Goal: Communication & Community: Answer question/provide support

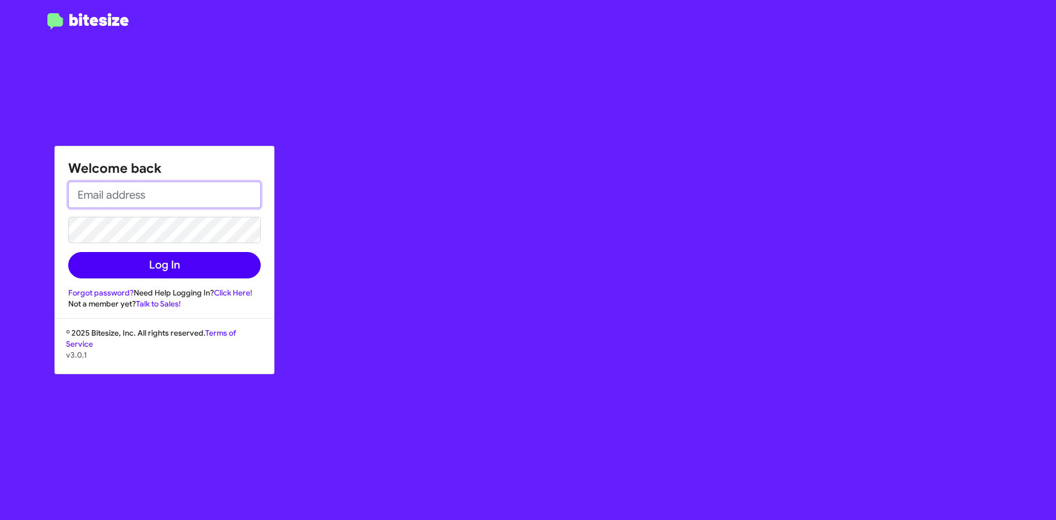
type input "[EMAIL_ADDRESS][DOMAIN_NAME]"
click at [206, 266] on button "Log In" at bounding box center [164, 265] width 192 height 26
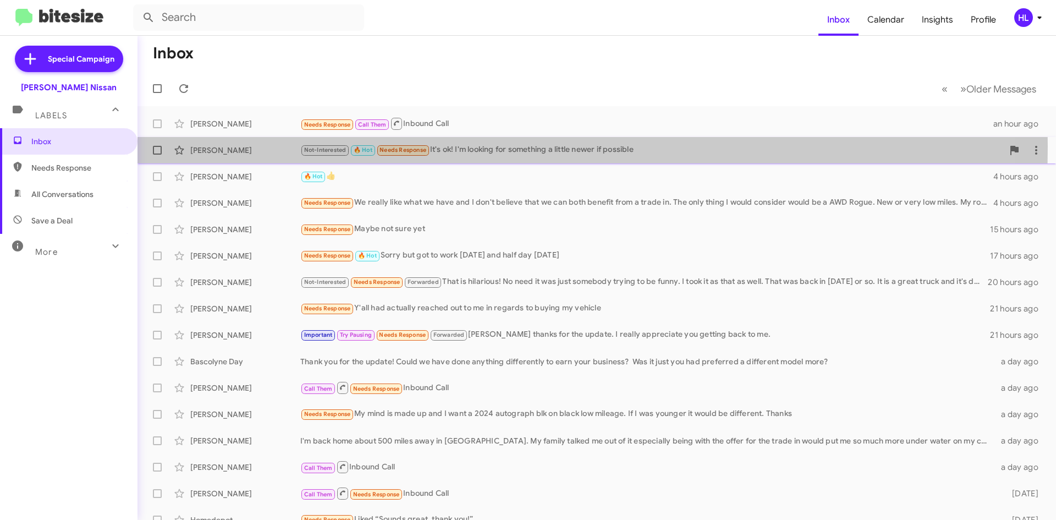
click at [263, 146] on div "[PERSON_NAME]" at bounding box center [245, 150] width 110 height 11
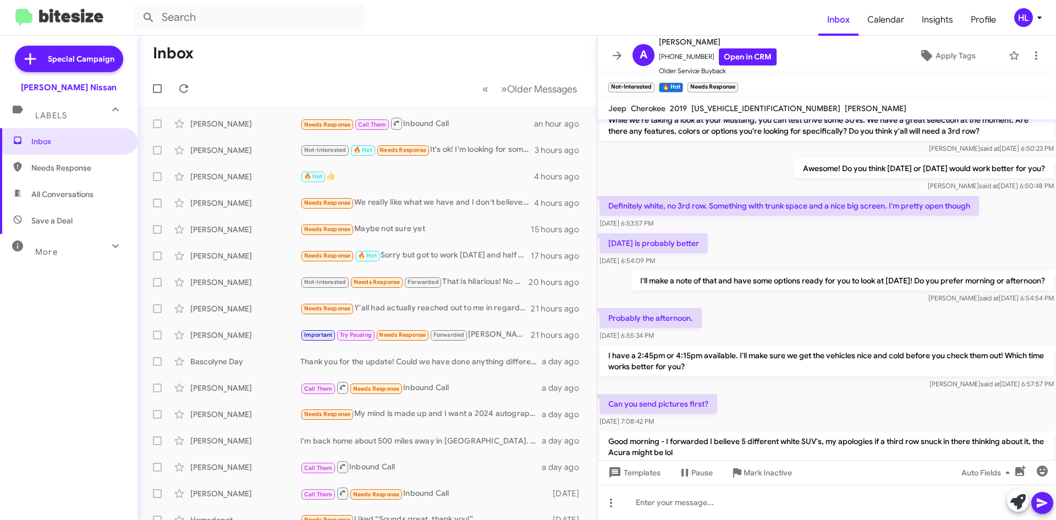
scroll to position [478, 0]
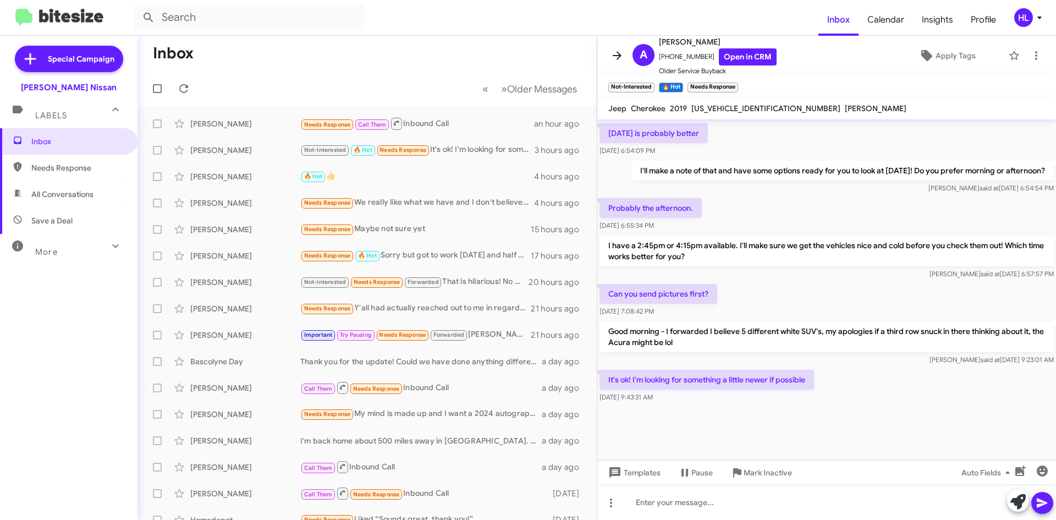
click at [613, 57] on icon at bounding box center [616, 55] width 13 height 13
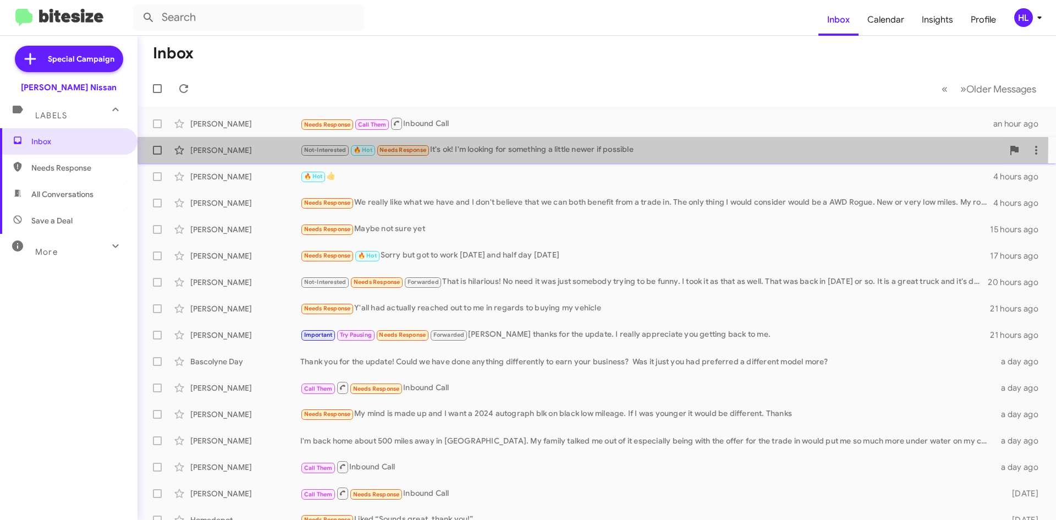
click at [257, 142] on div "[PERSON_NAME] Not-Interested 🔥 Hot Needs Response It's ok! I'm looking for some…" at bounding box center [596, 150] width 901 height 22
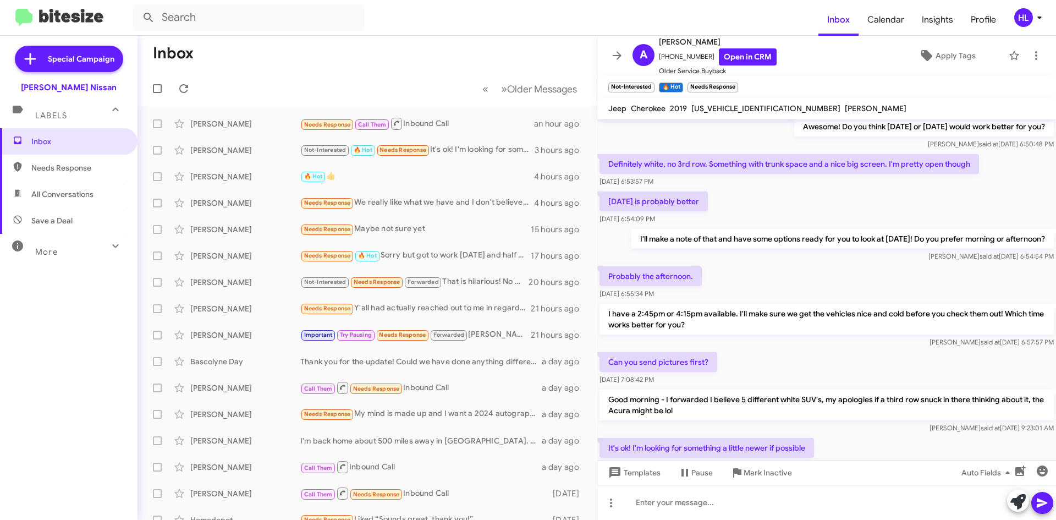
scroll to position [632, 0]
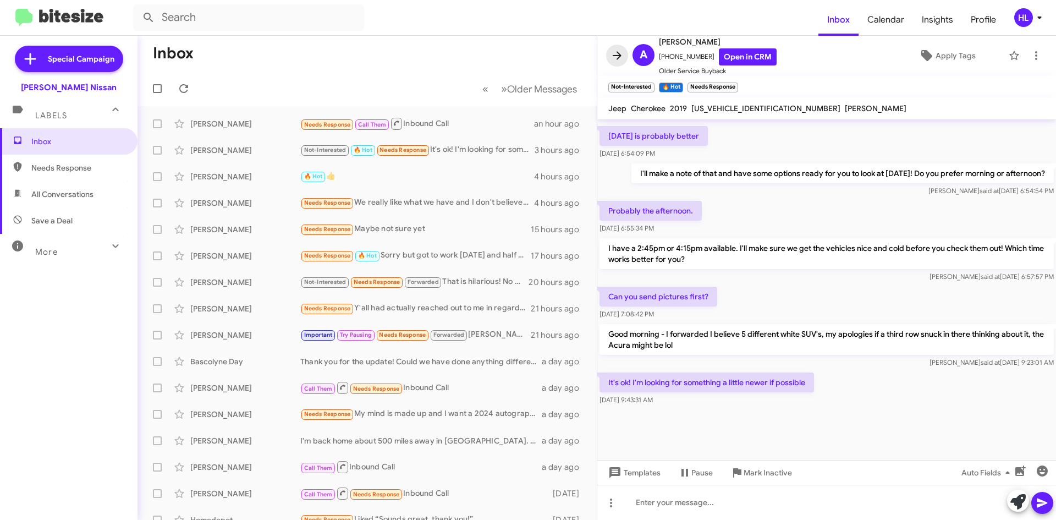
click at [621, 59] on icon at bounding box center [616, 55] width 13 height 13
